Goal: Information Seeking & Learning: Learn about a topic

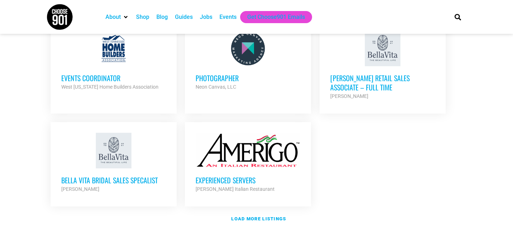
scroll to position [830, 0]
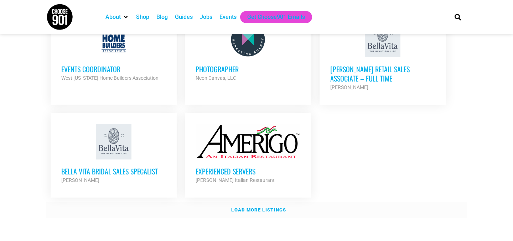
click at [261, 207] on strong "Load more listings" at bounding box center [258, 209] width 55 height 5
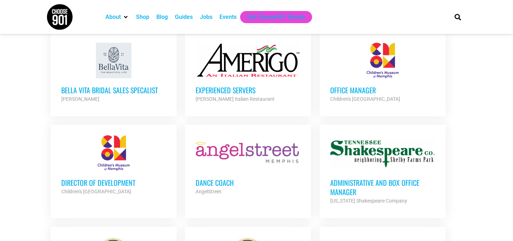
scroll to position [895, 0]
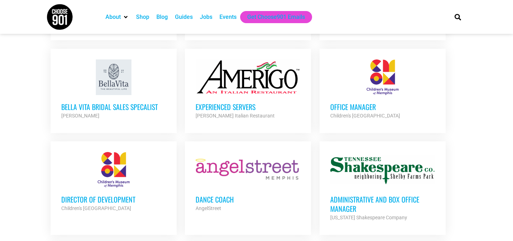
click at [352, 102] on h3 "Office Manager" at bounding box center [382, 106] width 105 height 9
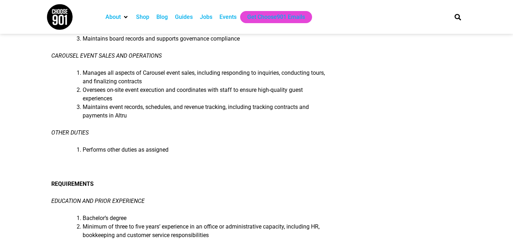
scroll to position [408, 0]
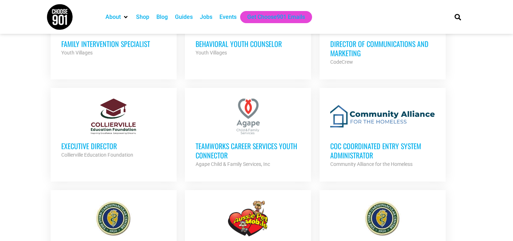
scroll to position [537, 0]
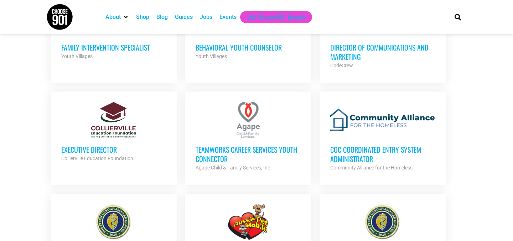
click at [237, 146] on h3 "TeamWorks Career Services Youth Connector" at bounding box center [248, 154] width 105 height 19
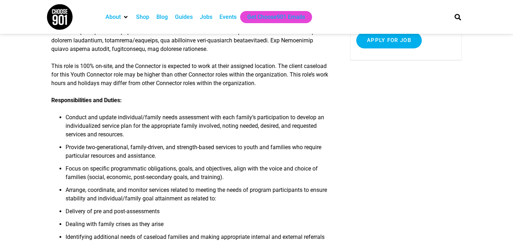
scroll to position [197, 0]
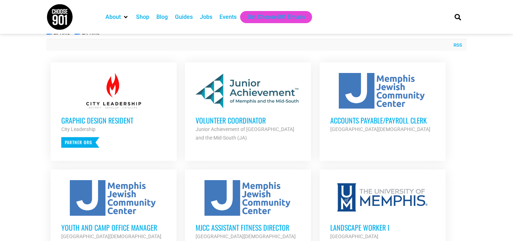
scroll to position [264, 0]
click at [232, 127] on strong "Junior Achievement of [GEOGRAPHIC_DATA] and the Mid-South (JA)" at bounding box center [245, 134] width 99 height 14
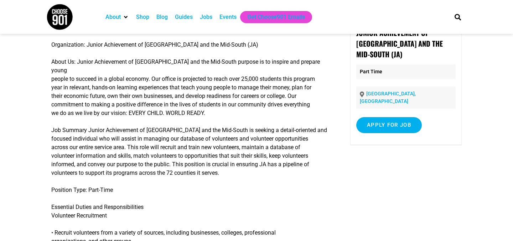
scroll to position [63, 0]
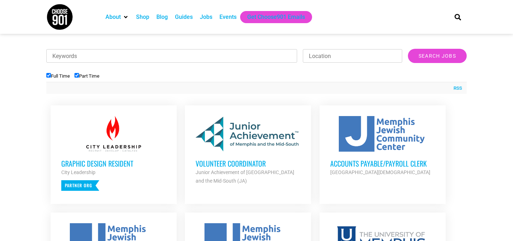
scroll to position [236, 0]
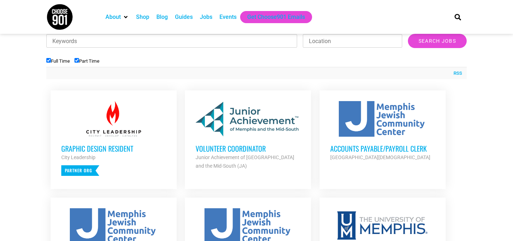
click at [214, 165] on strong "Junior Achievement of [GEOGRAPHIC_DATA] and the Mid-South (JA)" at bounding box center [245, 162] width 99 height 14
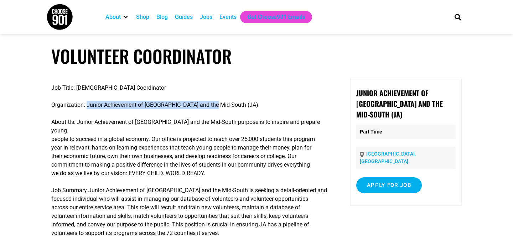
drag, startPoint x: 220, startPoint y: 105, endPoint x: 88, endPoint y: 105, distance: 132.1
click at [88, 105] on p "Organization: Junior Achievement of Memphis and the Mid-South (JA)" at bounding box center [190, 105] width 278 height 9
